Goal: Complete application form

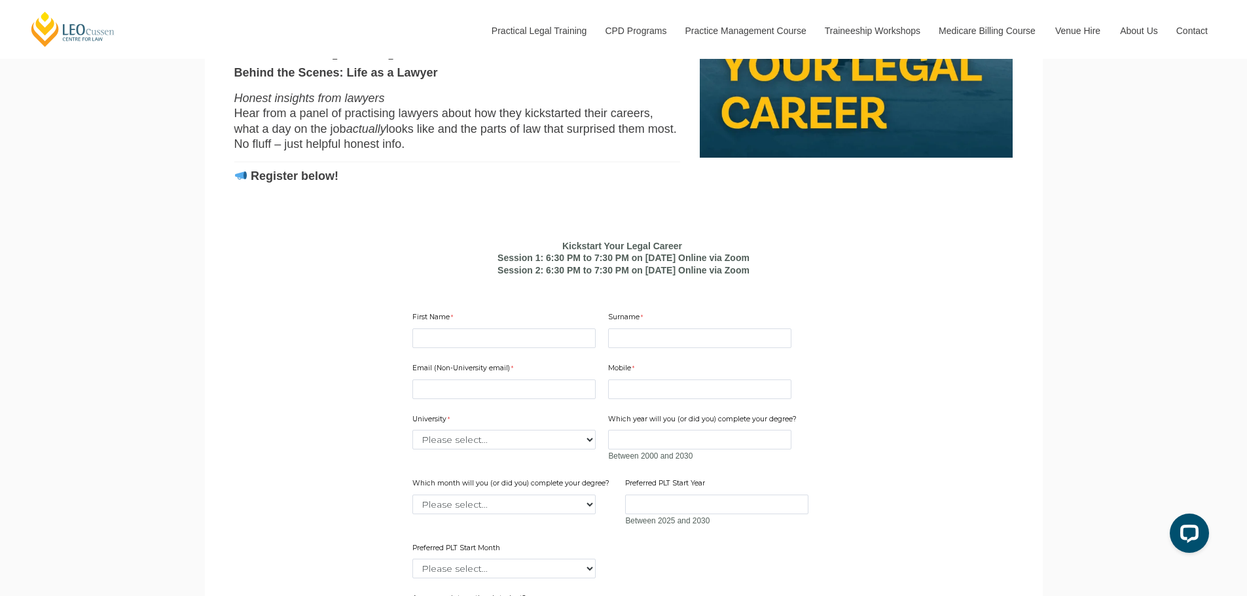
scroll to position [791, 0]
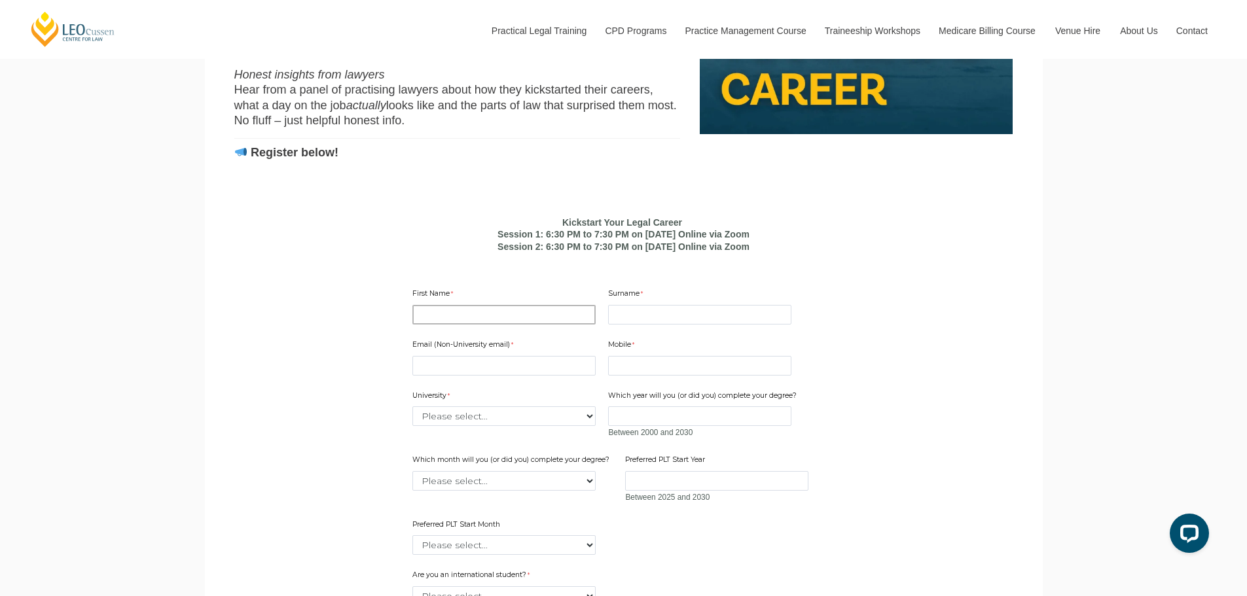
click at [495, 325] on input "First Name" at bounding box center [504, 315] width 183 height 20
type input "Jeena"
click at [679, 325] on input "Surname" at bounding box center [699, 315] width 183 height 20
type input "Narayan"
click at [466, 376] on input "Email (Non-University email)" at bounding box center [504, 366] width 183 height 20
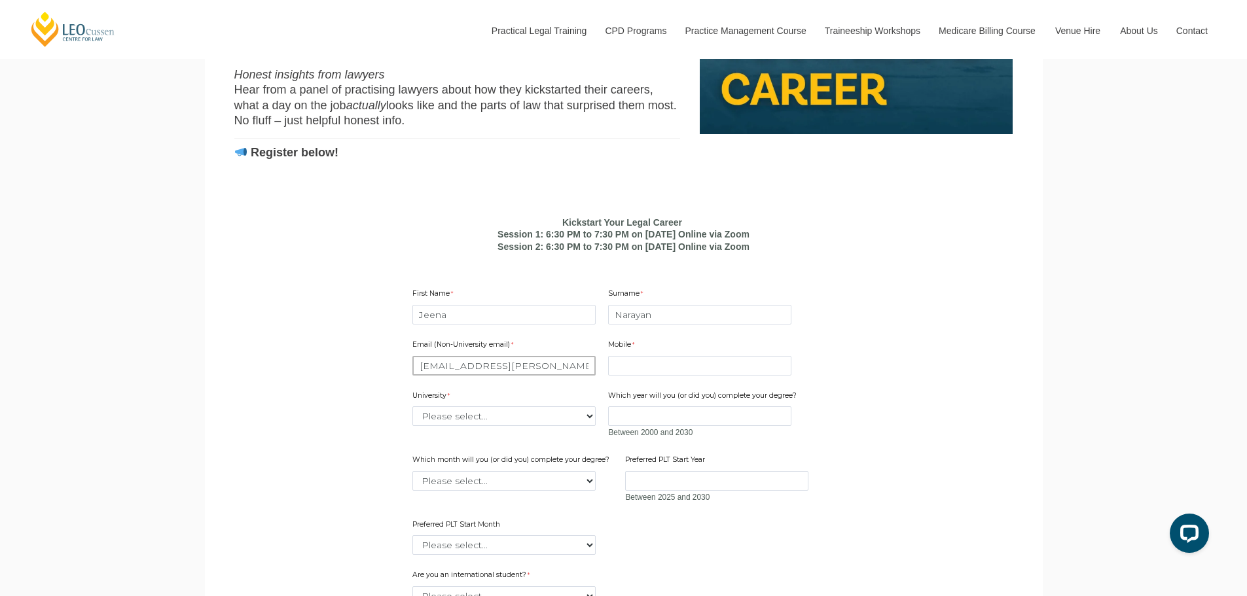
type input "[EMAIL_ADDRESS][PERSON_NAME][DOMAIN_NAME]"
click at [329, 354] on main "Kickstart Your Legal Career Think you need a grad program, top marks or legal e…" at bounding box center [624, 248] width 818 height 1130
click at [655, 376] on input "Mobile" at bounding box center [699, 366] width 183 height 20
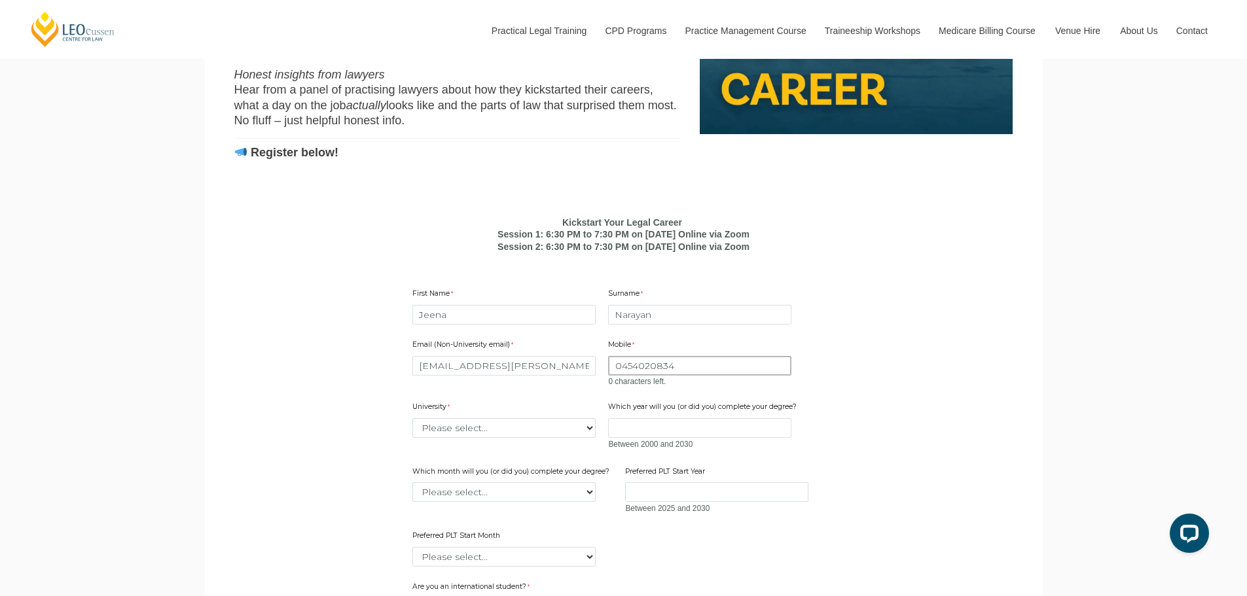
click at [629, 376] on input "0454020834" at bounding box center [699, 366] width 183 height 20
click at [642, 376] on input "0454020834" at bounding box center [699, 366] width 183 height 20
click at [682, 376] on input "045020834" at bounding box center [699, 366] width 183 height 20
type input "0450208343"
click at [475, 455] on div "Email (Non-University email) [EMAIL_ADDRESS][PERSON_NAME][DOMAIN_NAME] Mobile 0…" at bounding box center [623, 448] width 433 height 242
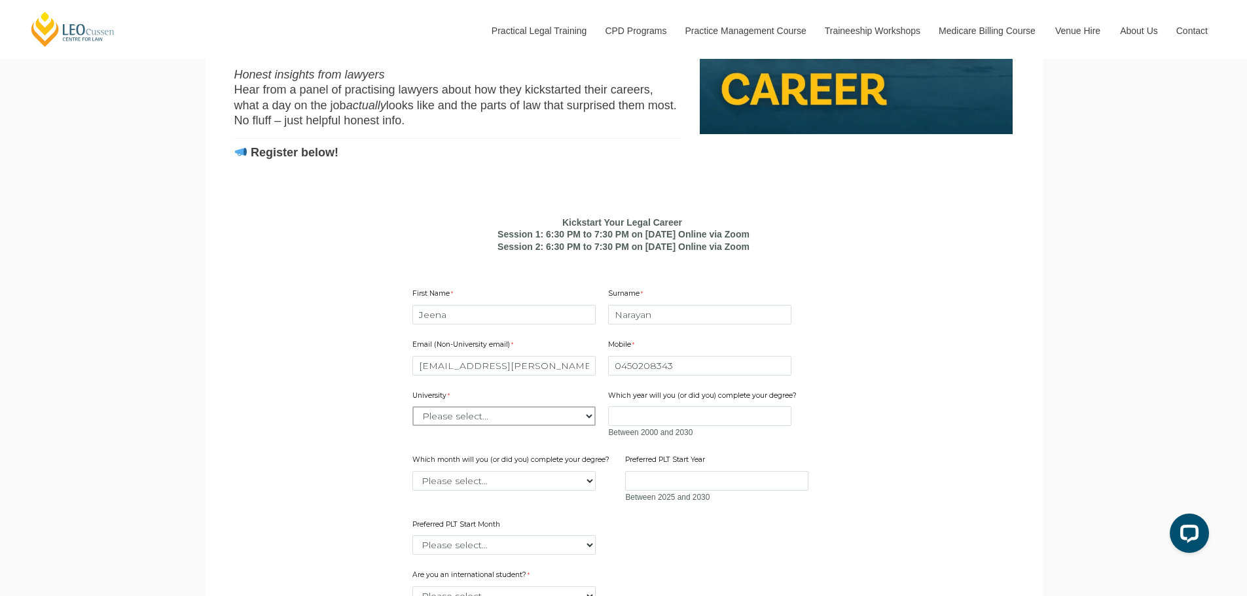
select select "tfa_2205"
click at [413, 426] on select "Please select... [GEOGRAPHIC_DATA] [GEOGRAPHIC_DATA] [GEOGRAPHIC_DATA] [GEOGRAP…" at bounding box center [504, 417] width 183 height 20
click at [646, 426] on input "Which year will you (or did you) complete your degree?" at bounding box center [699, 417] width 183 height 20
type input "2025"
click at [589, 491] on select "Please select... January February March April May June July August September Oc…" at bounding box center [504, 481] width 183 height 20
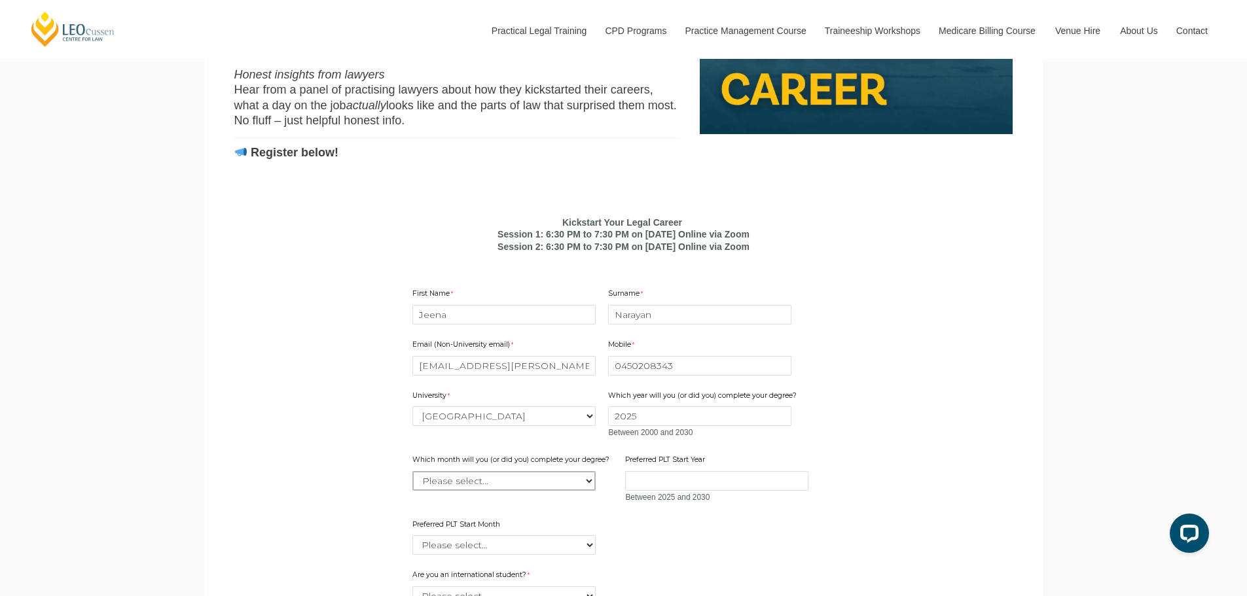
select select "tfa_2227"
click at [413, 491] on select "Please select... January February March April May June July August September Oc…" at bounding box center [504, 481] width 183 height 20
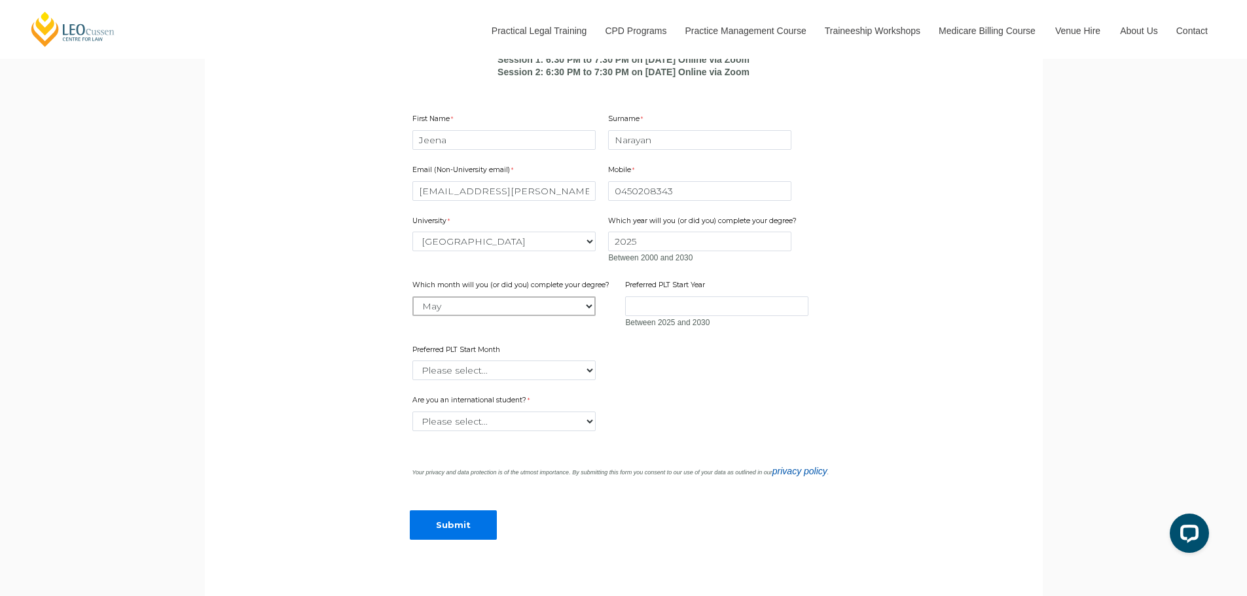
scroll to position [1052, 0]
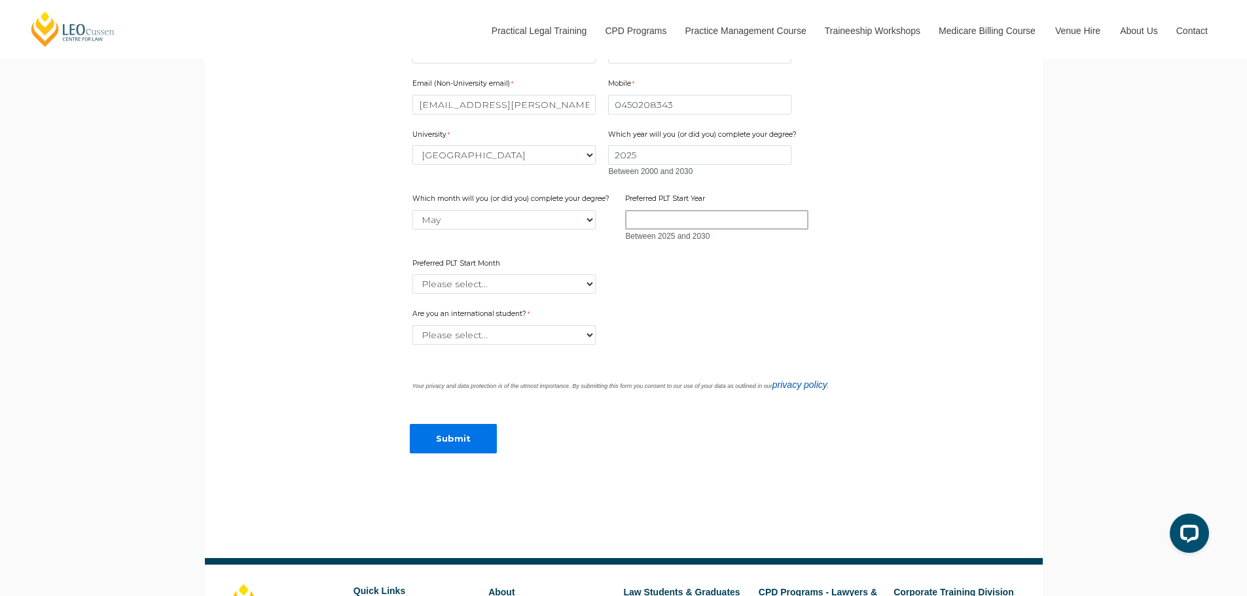
click at [651, 230] on input "Preferred PLT Start Year" at bounding box center [716, 220] width 183 height 20
type input "2025"
click at [504, 294] on select "Please select... January February March April May June July August September Oc…" at bounding box center [504, 284] width 183 height 20
select select "tfa_2342"
click at [413, 294] on select "Please select... January February March April May June July August September Oc…" at bounding box center [504, 284] width 183 height 20
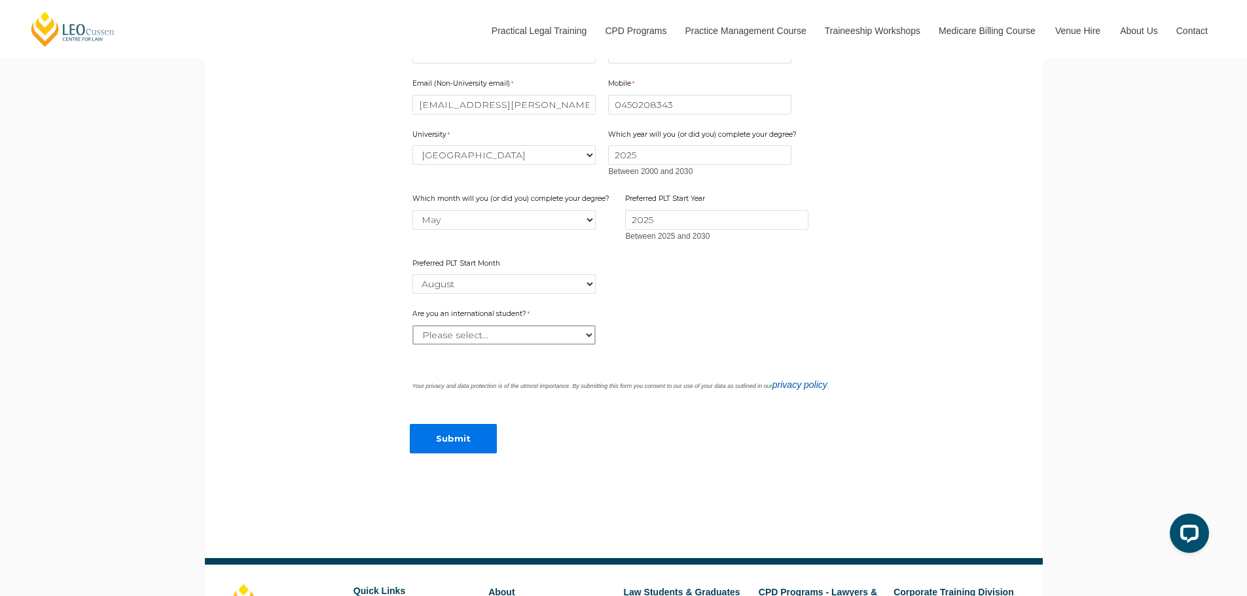
click at [479, 345] on select "Please select... Yes No" at bounding box center [504, 335] width 183 height 20
select select "tfa_60"
click at [413, 345] on select "Please select... Yes No" at bounding box center [504, 335] width 183 height 20
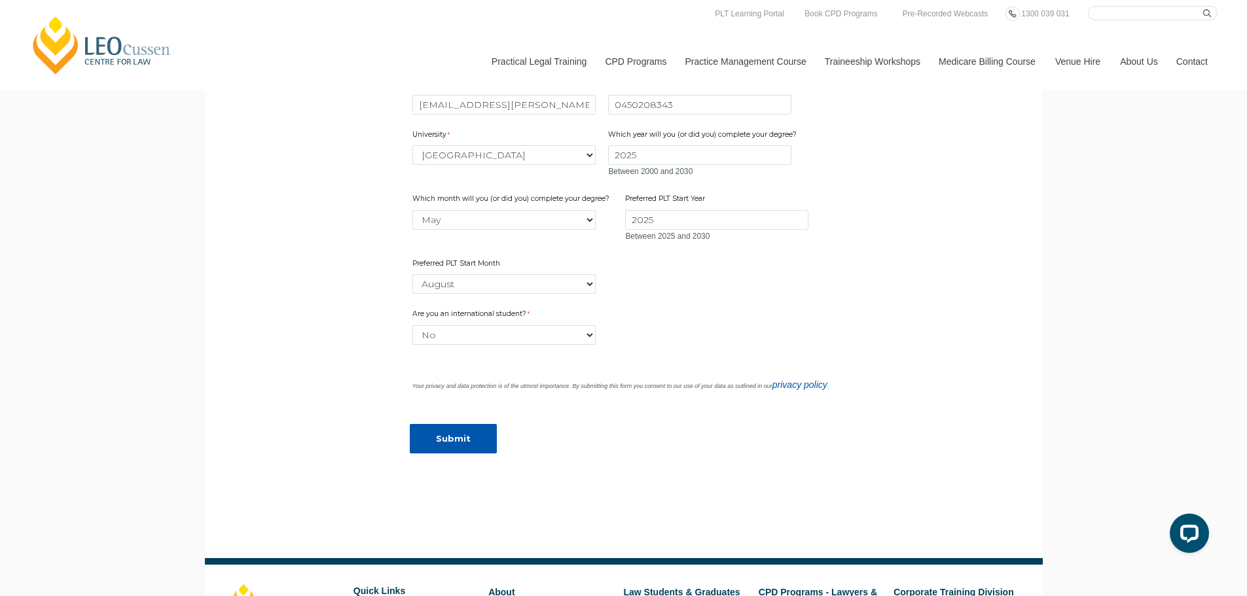
click at [433, 454] on input "Submit" at bounding box center [453, 438] width 87 height 29
